Goal: Contribute content: Add original content to the website for others to see

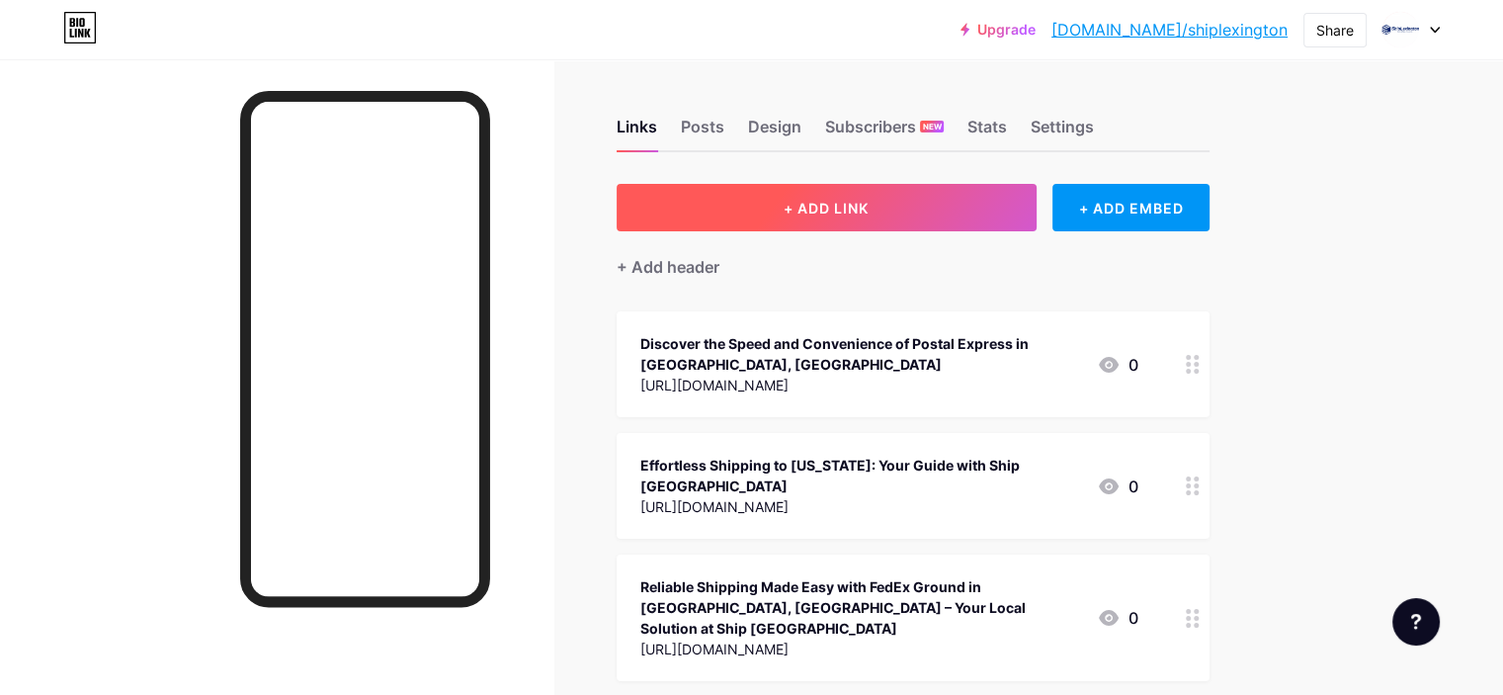
click at [869, 200] on span "+ ADD LINK" at bounding box center [826, 208] width 85 height 17
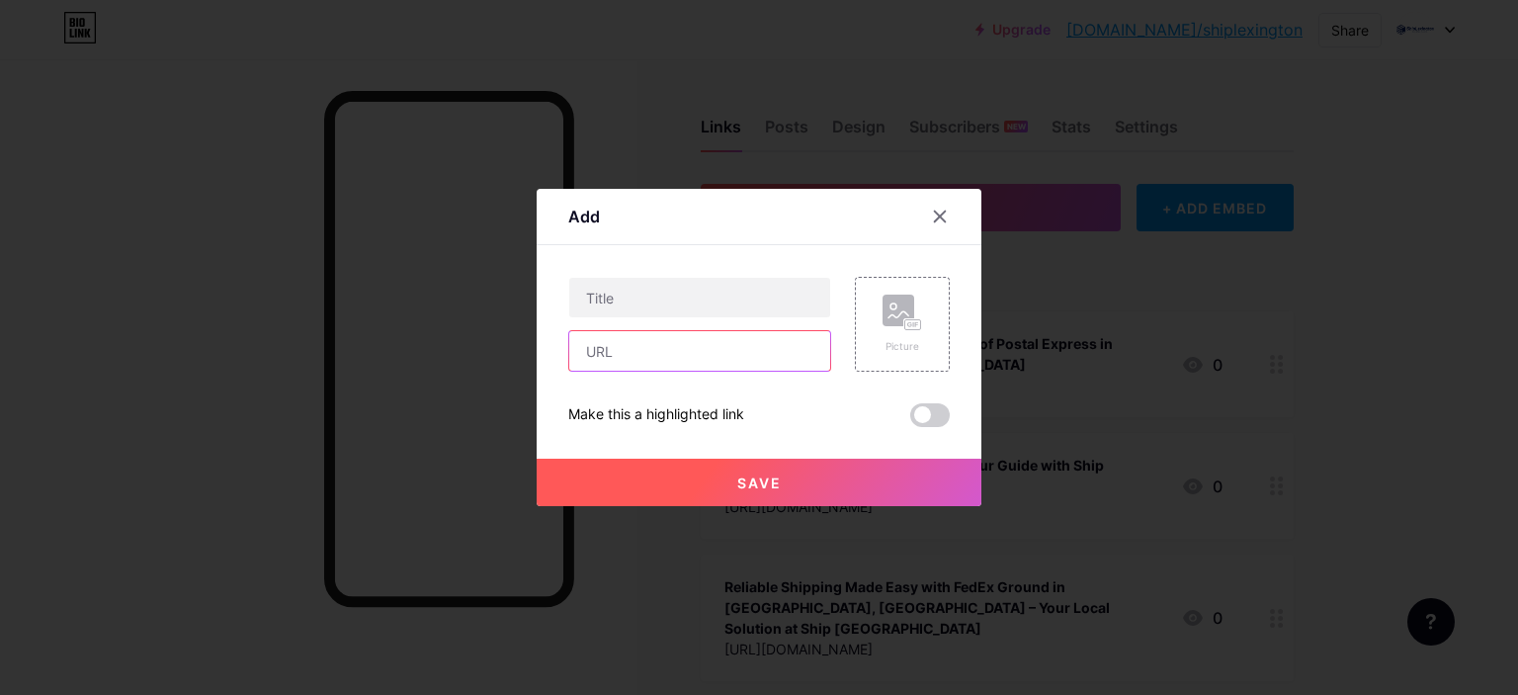
paste input "[URL][DOMAIN_NAME]"
click at [684, 361] on input "text" at bounding box center [699, 351] width 261 height 40
type input "[URL][DOMAIN_NAME]"
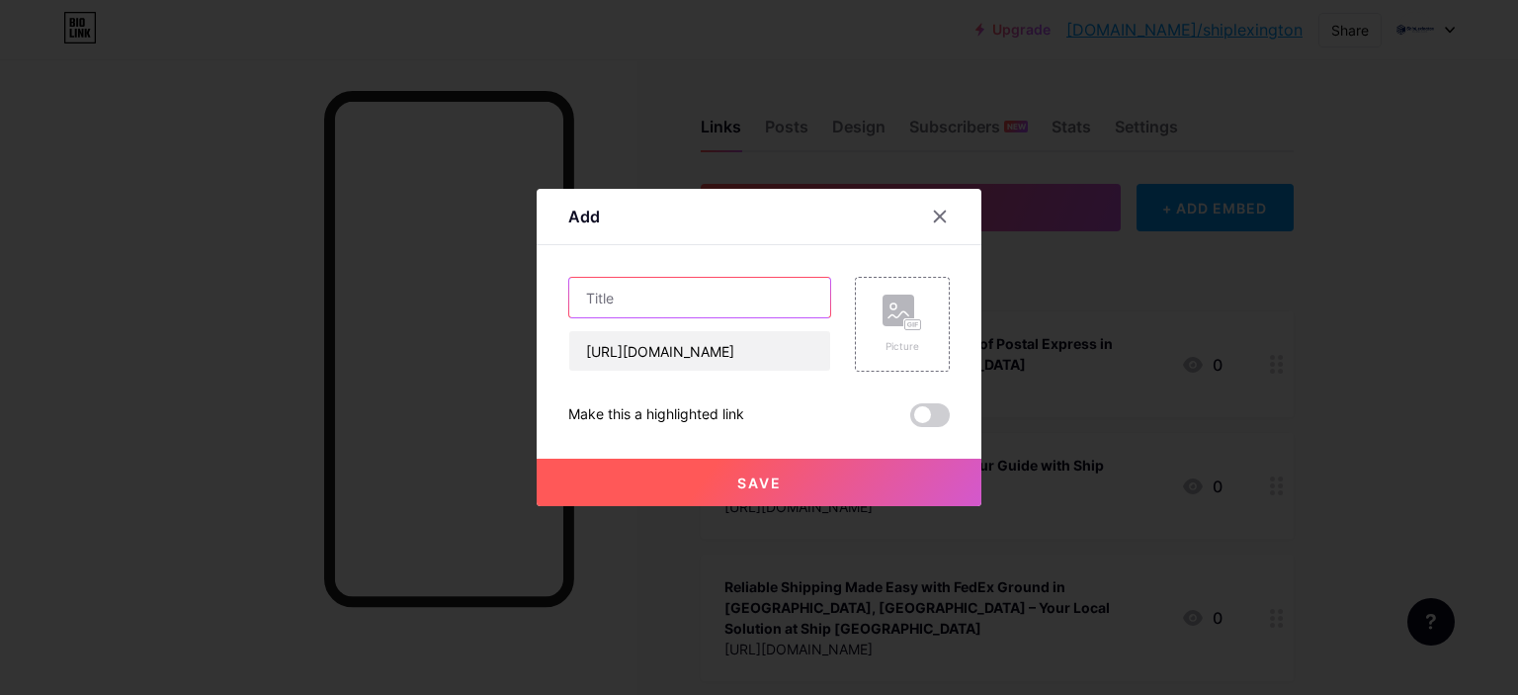
click at [692, 301] on input "text" at bounding box center [699, 298] width 261 height 40
paste input "Reliable Mailing Solutions with the US Postal Service in [GEOGRAPHIC_DATA], [GE…"
type input "Reliable Mailing Solutions with the US Postal Service in [GEOGRAPHIC_DATA], [GE…"
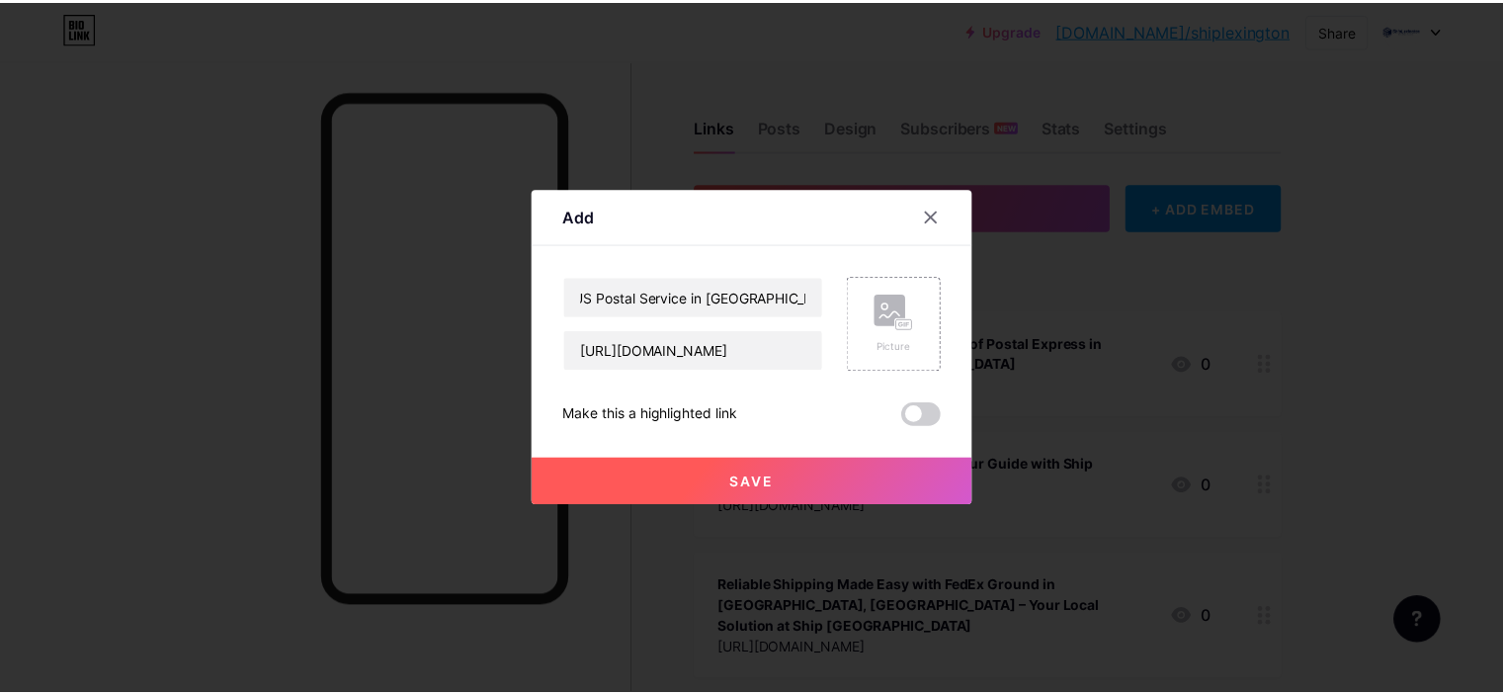
scroll to position [0, 0]
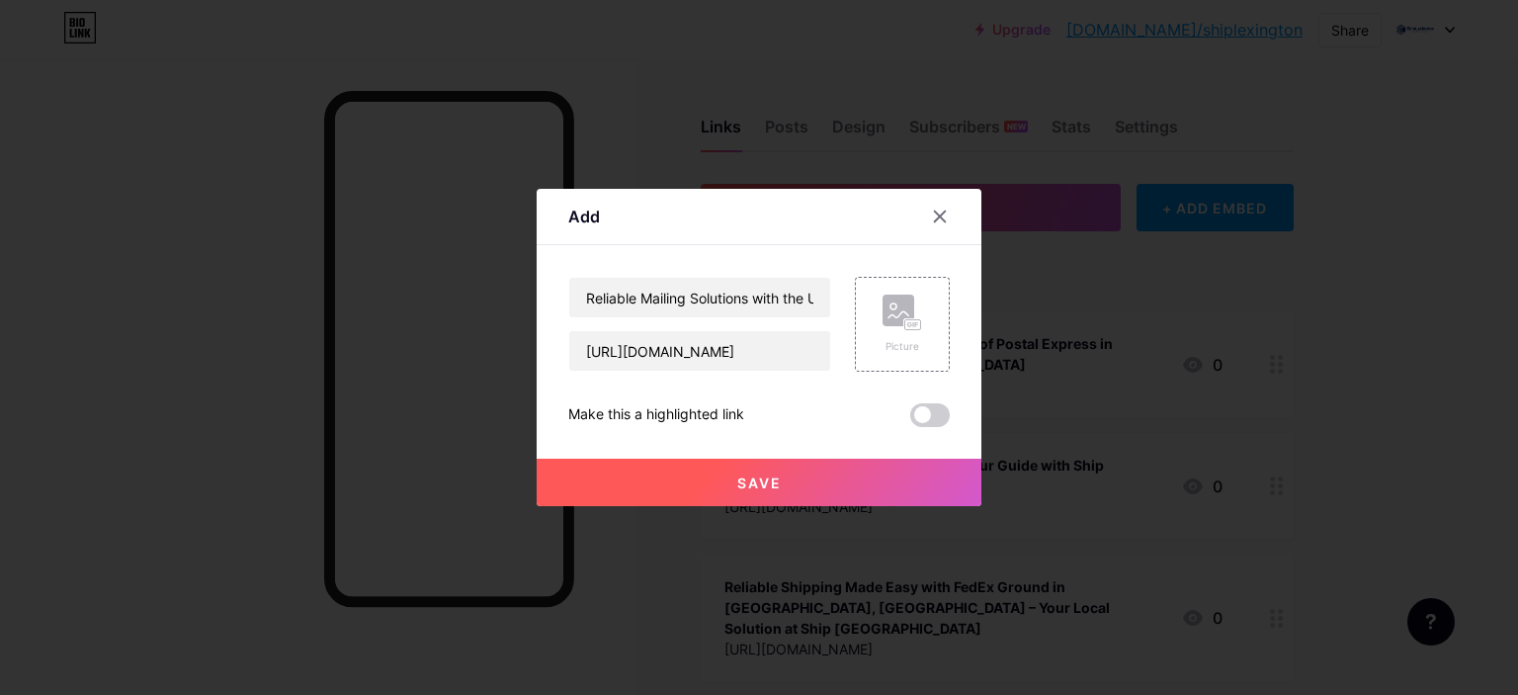
click at [929, 425] on span at bounding box center [930, 415] width 40 height 24
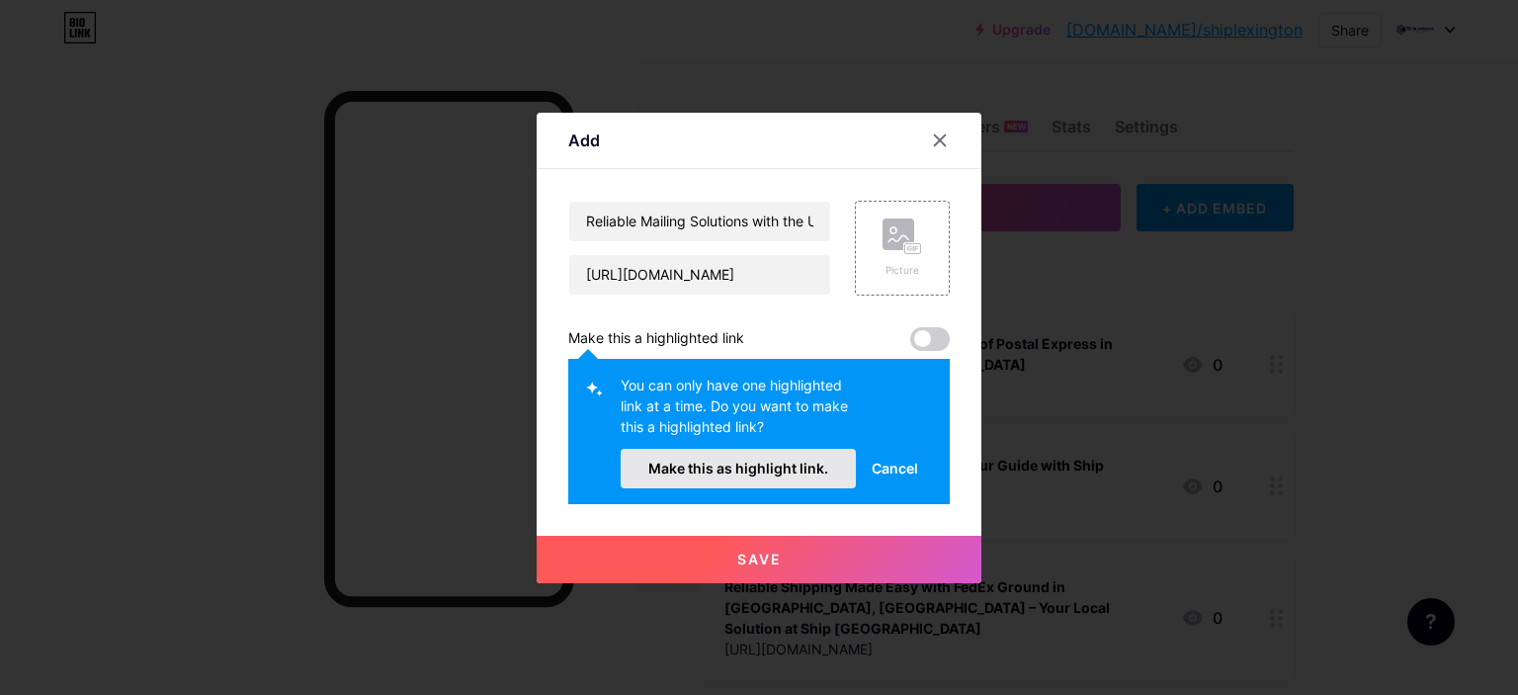
click at [797, 471] on span "Make this as highlight link." at bounding box center [738, 468] width 180 height 17
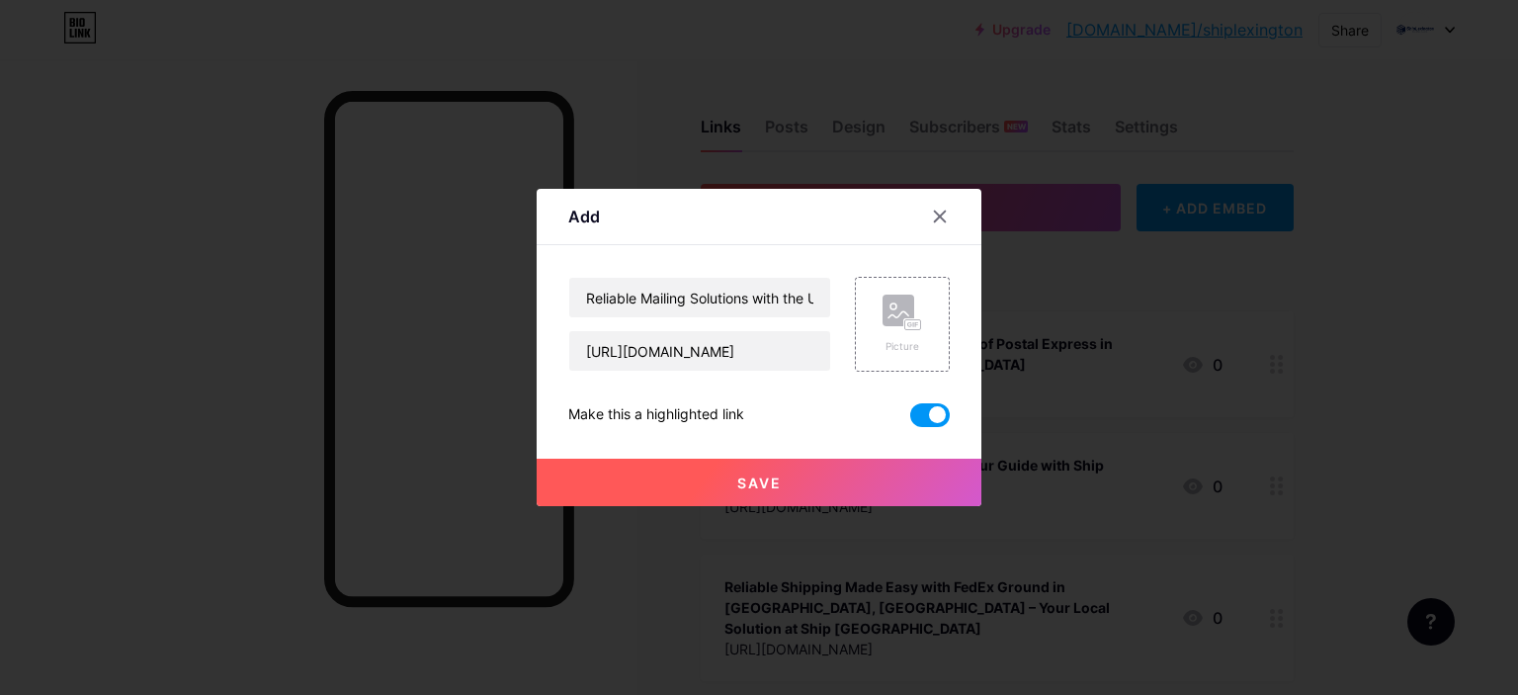
click at [833, 488] on button "Save" at bounding box center [759, 482] width 445 height 47
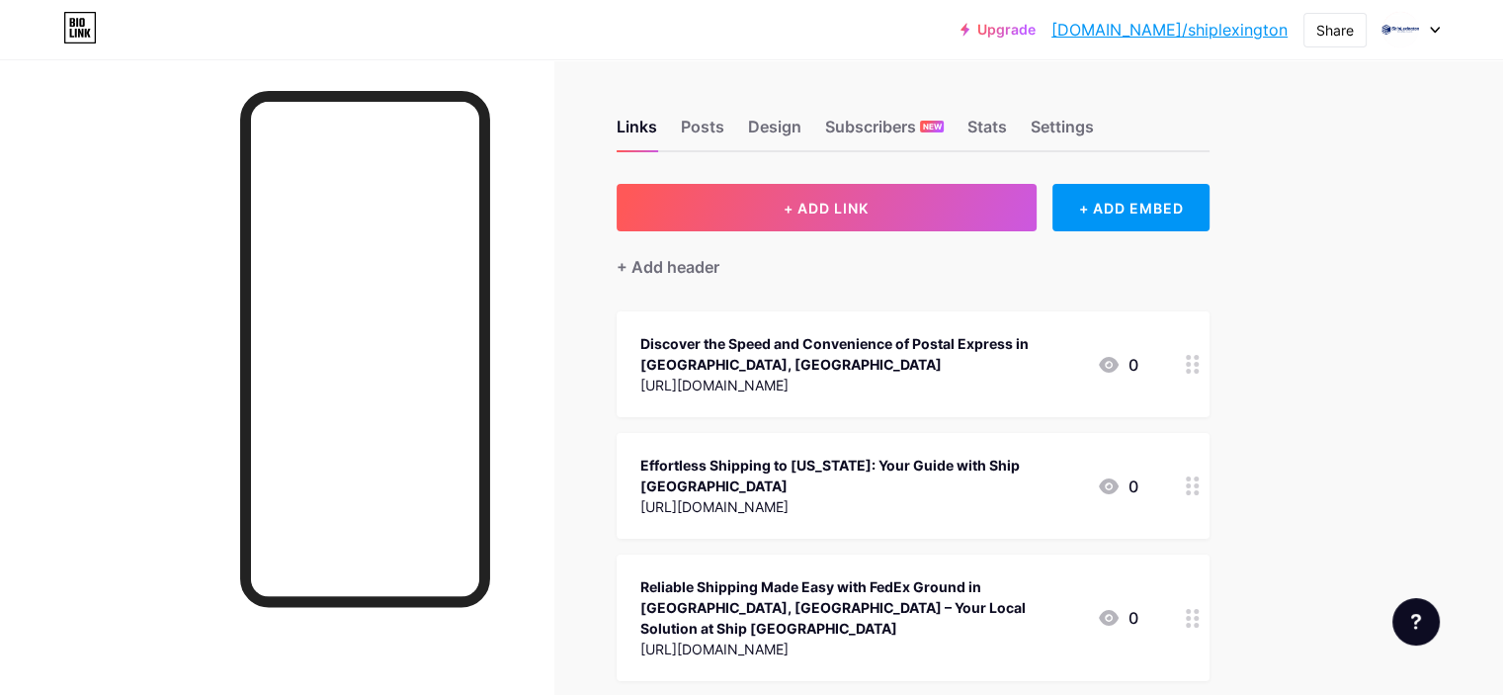
click at [1251, 31] on link "[DOMAIN_NAME]/shiplexington" at bounding box center [1169, 30] width 236 height 24
